Goal: Find specific page/section: Find specific page/section

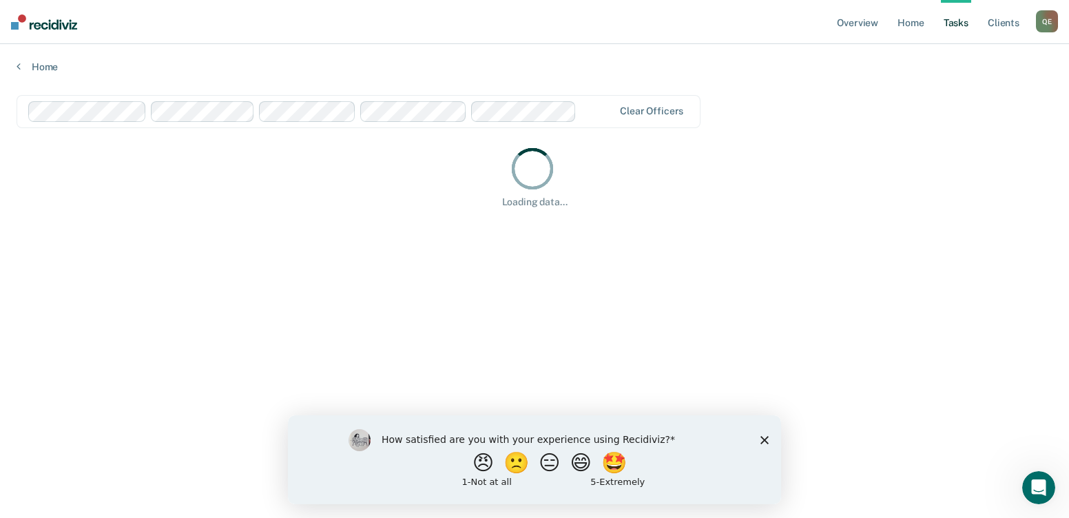
click at [762, 441] on icon "Close survey" at bounding box center [764, 439] width 8 height 8
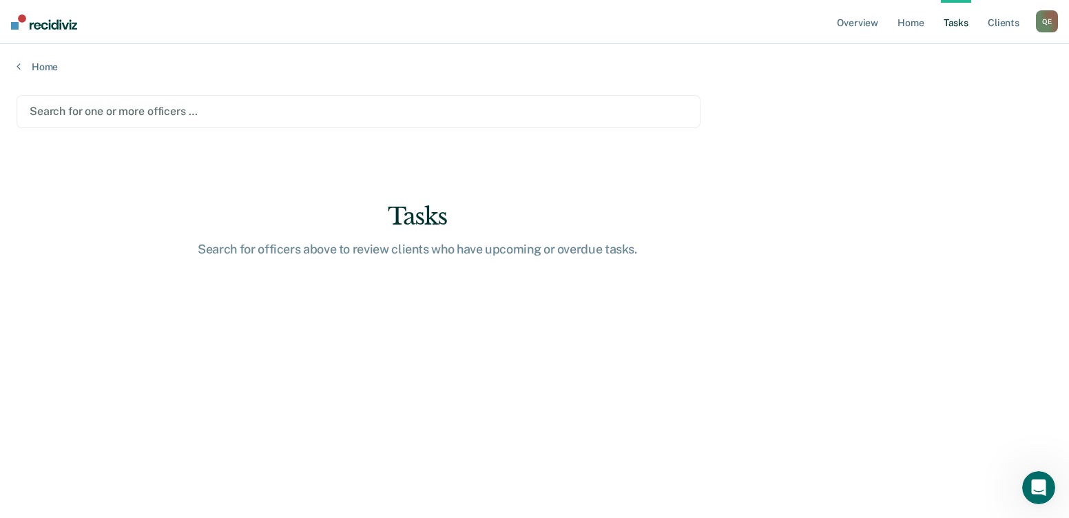
click at [310, 109] on div at bounding box center [359, 111] width 658 height 16
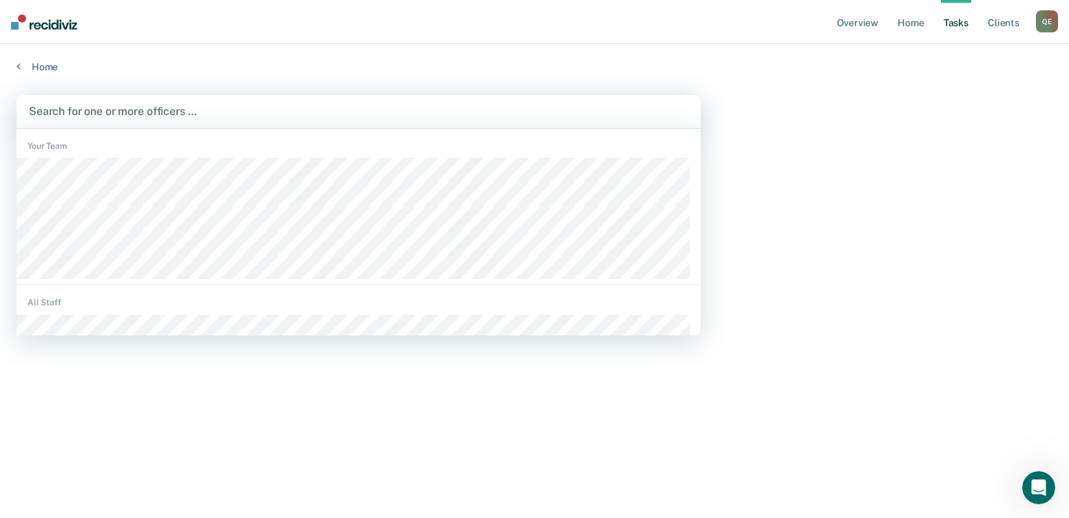
click at [132, 103] on div at bounding box center [358, 111] width 659 height 16
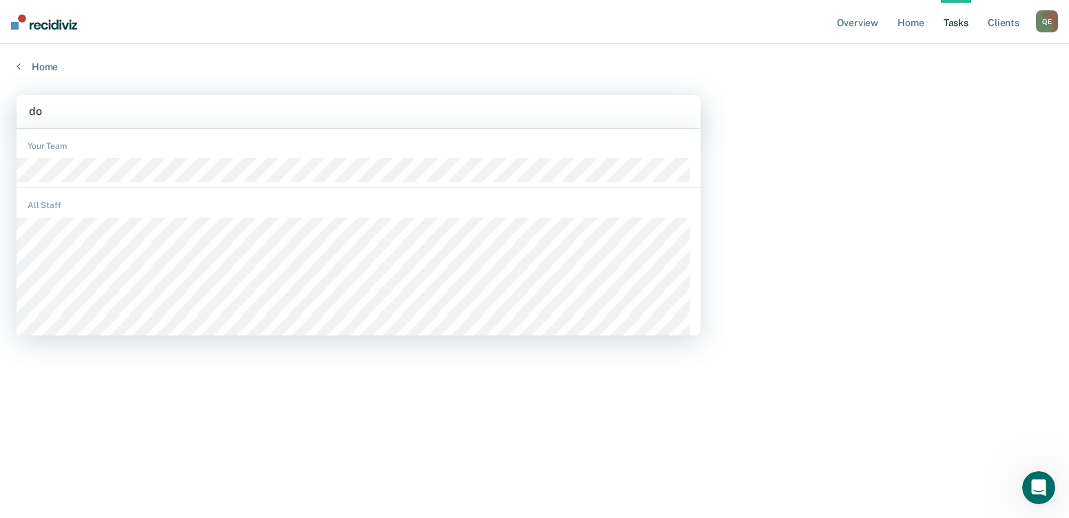
type input "dou"
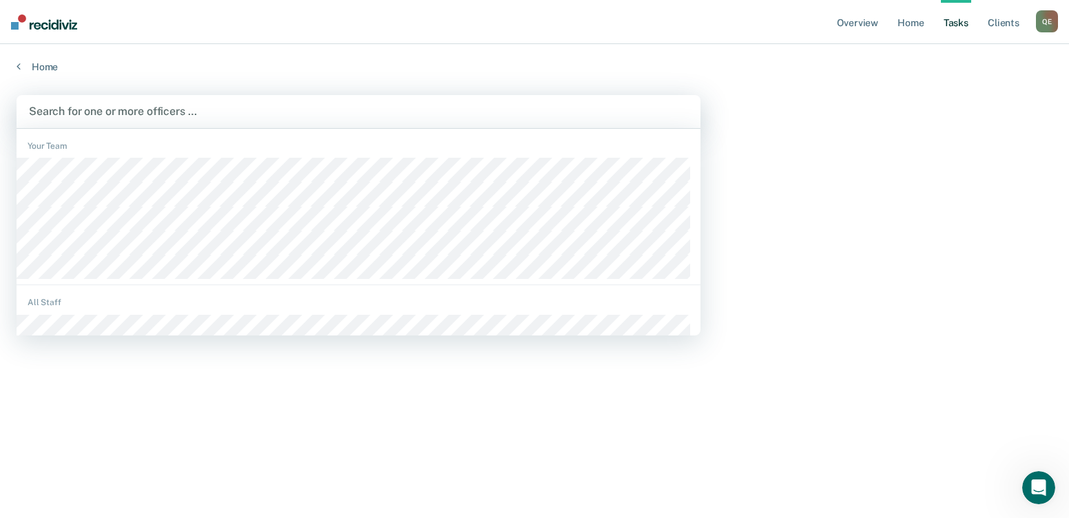
click at [128, 109] on div at bounding box center [358, 111] width 659 height 16
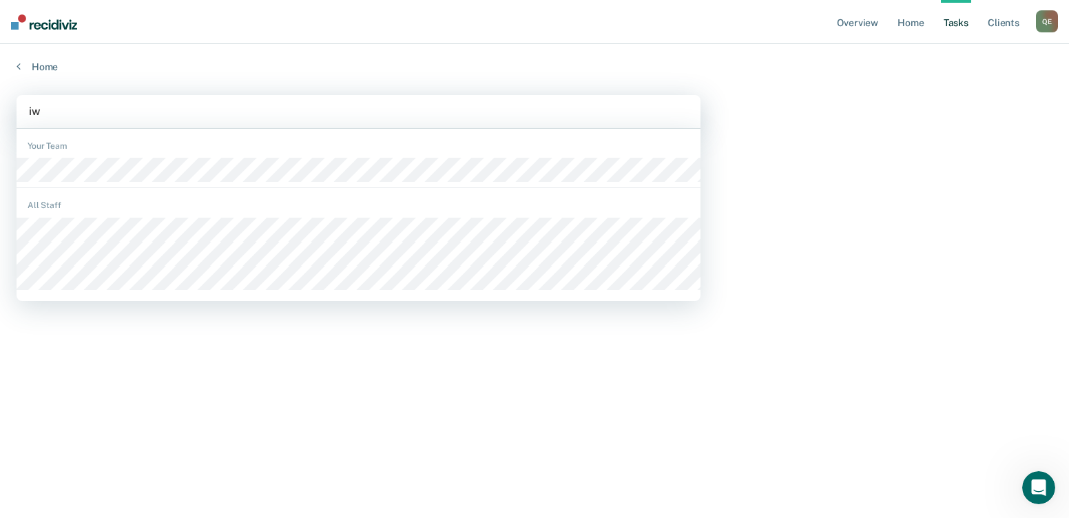
type input "iwe"
